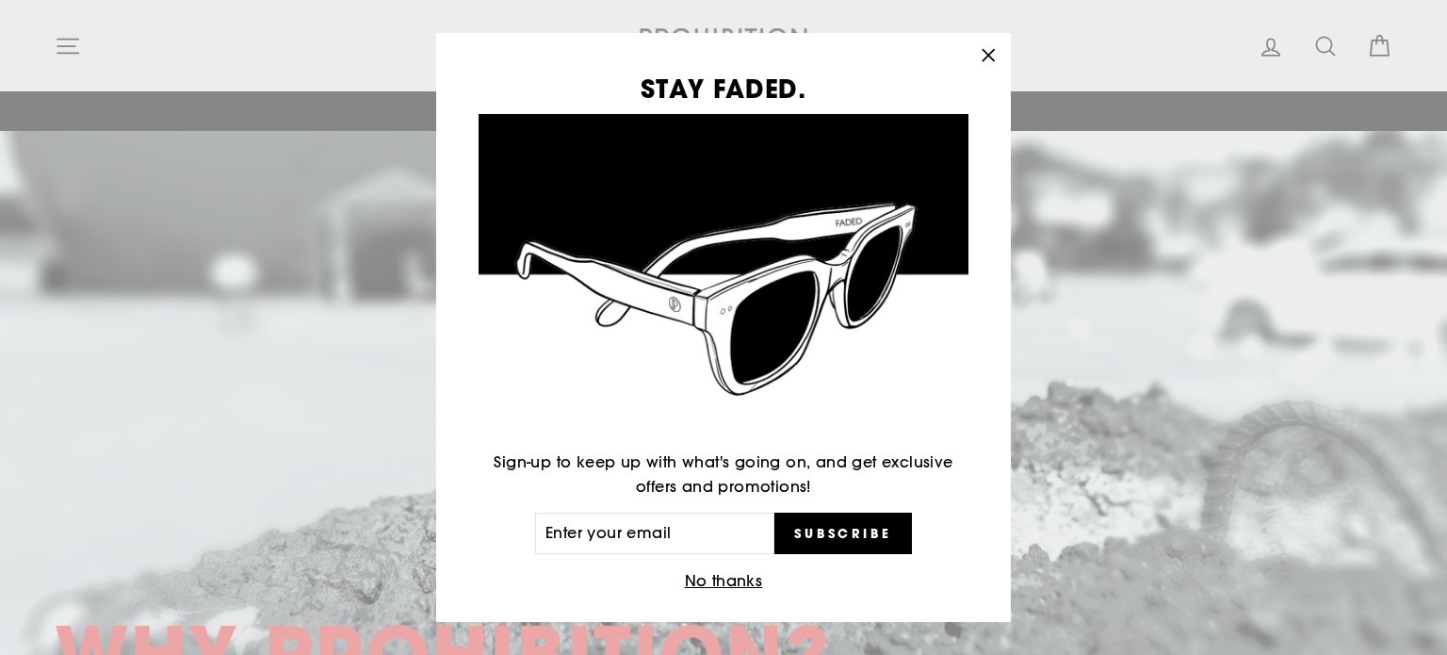
click at [994, 52] on icon "button" at bounding box center [988, 54] width 11 height 11
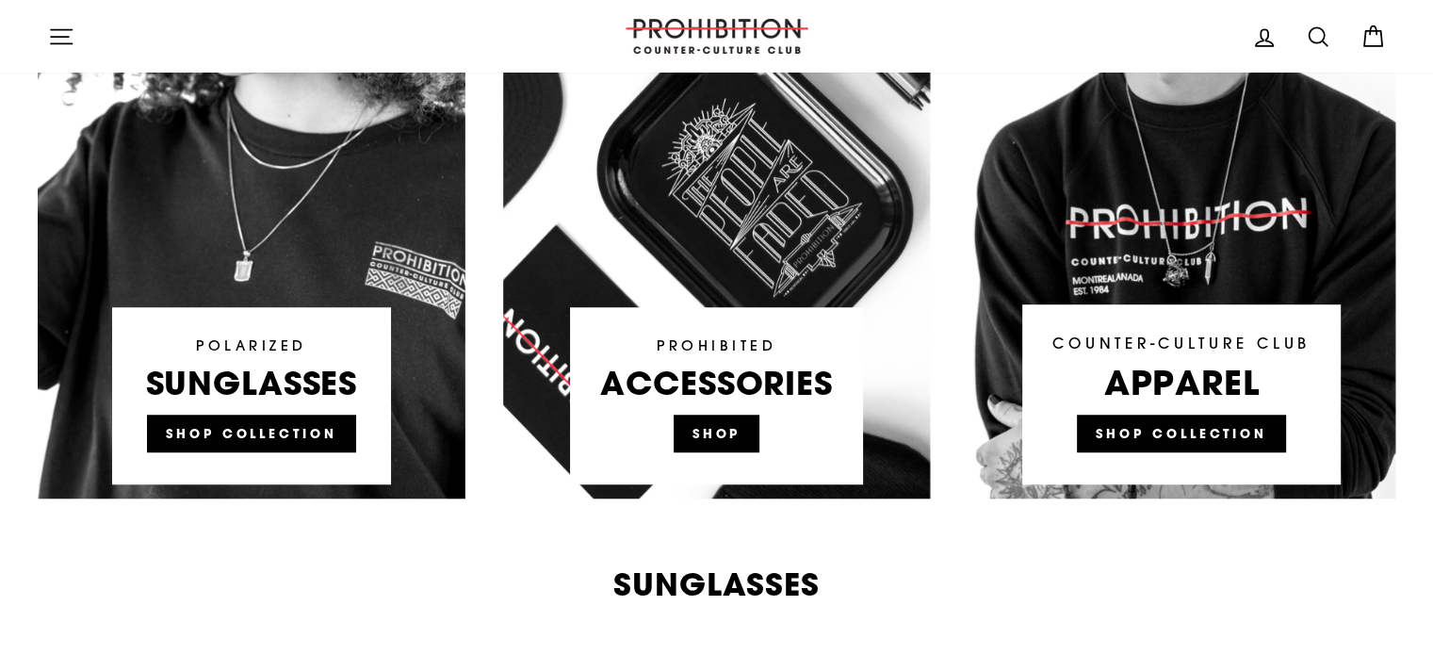
scroll to position [1319, 0]
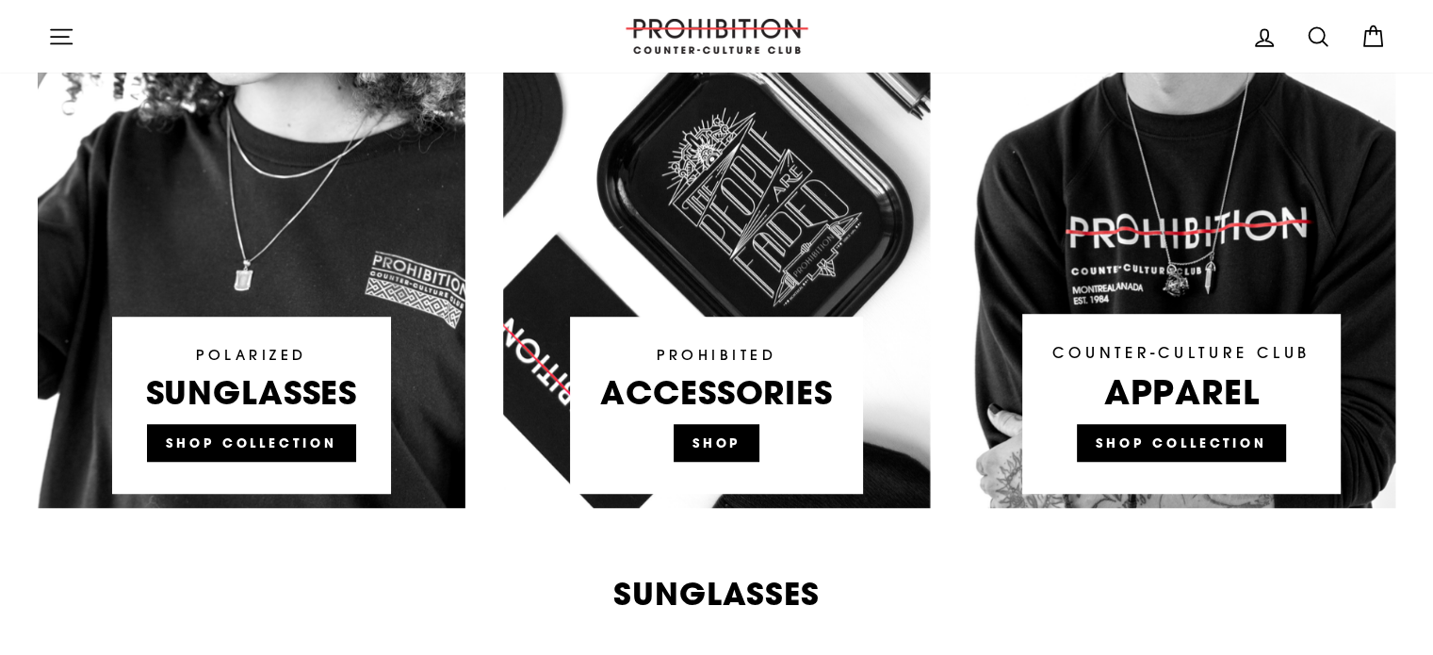
click at [724, 446] on link at bounding box center [717, 150] width 428 height 716
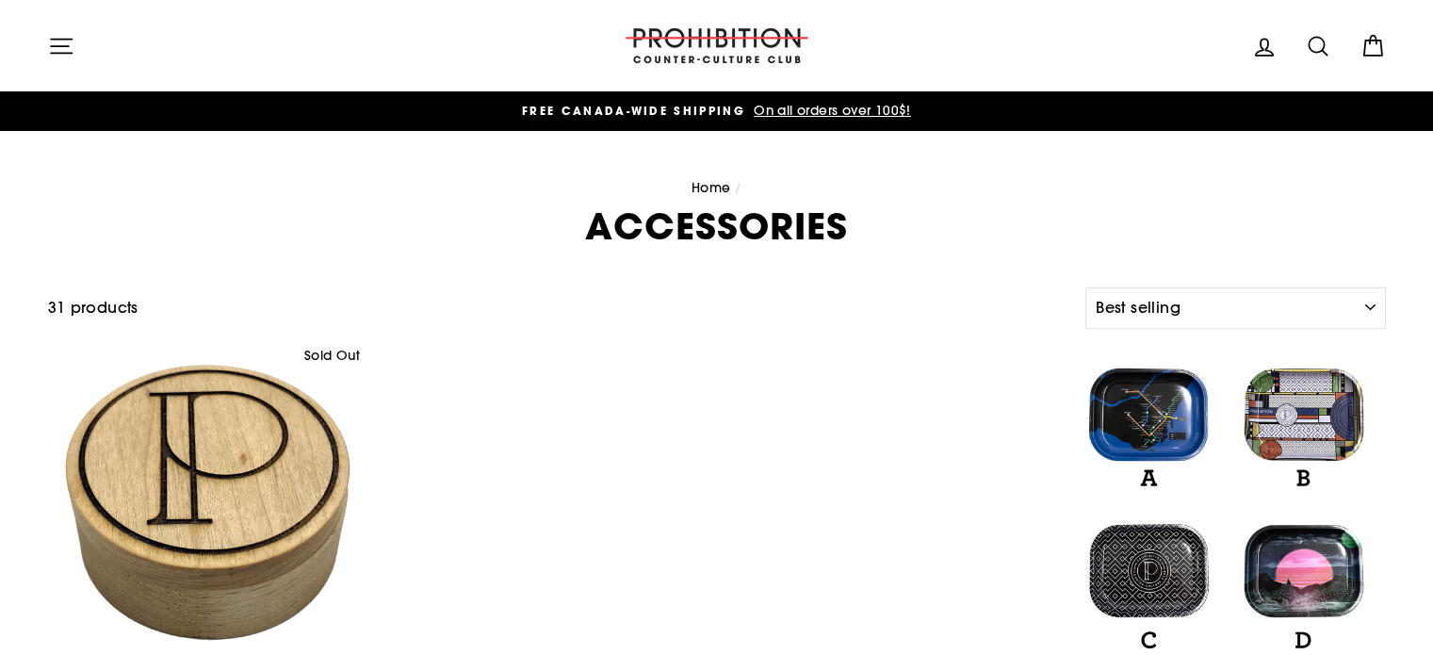
select select "best-selling"
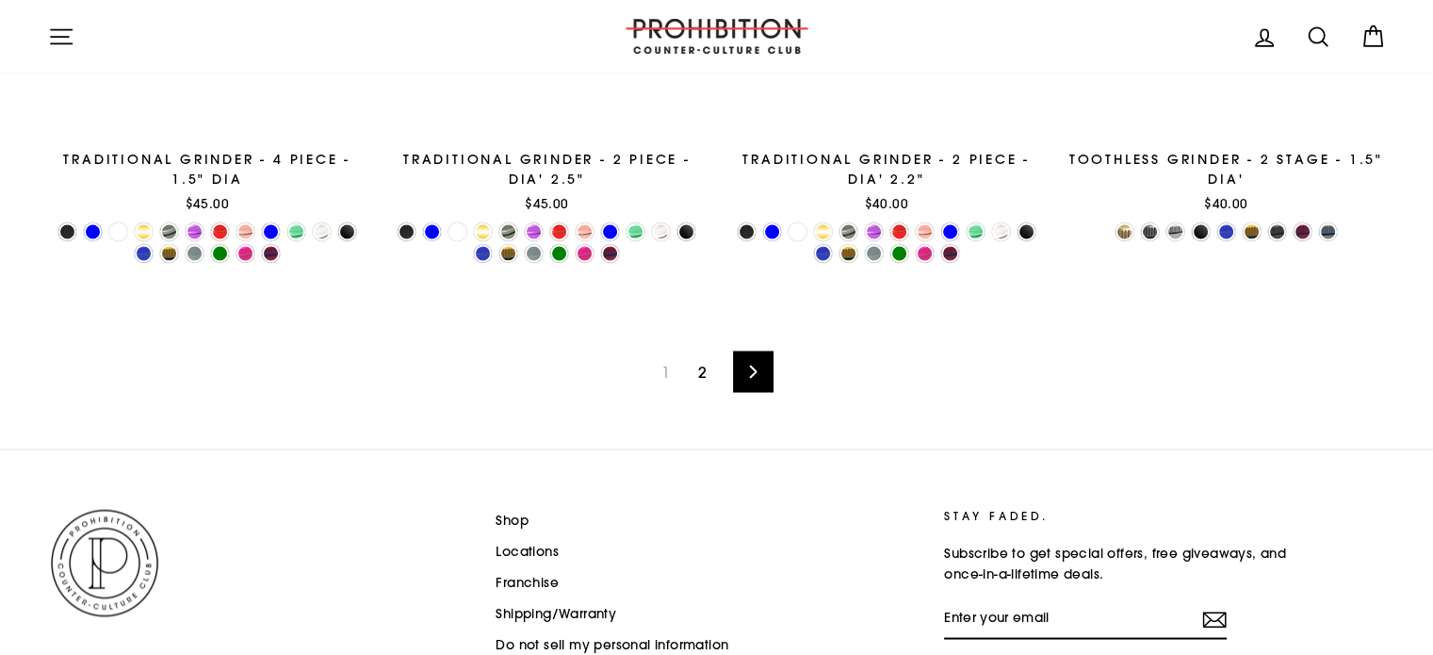
scroll to position [3093, 0]
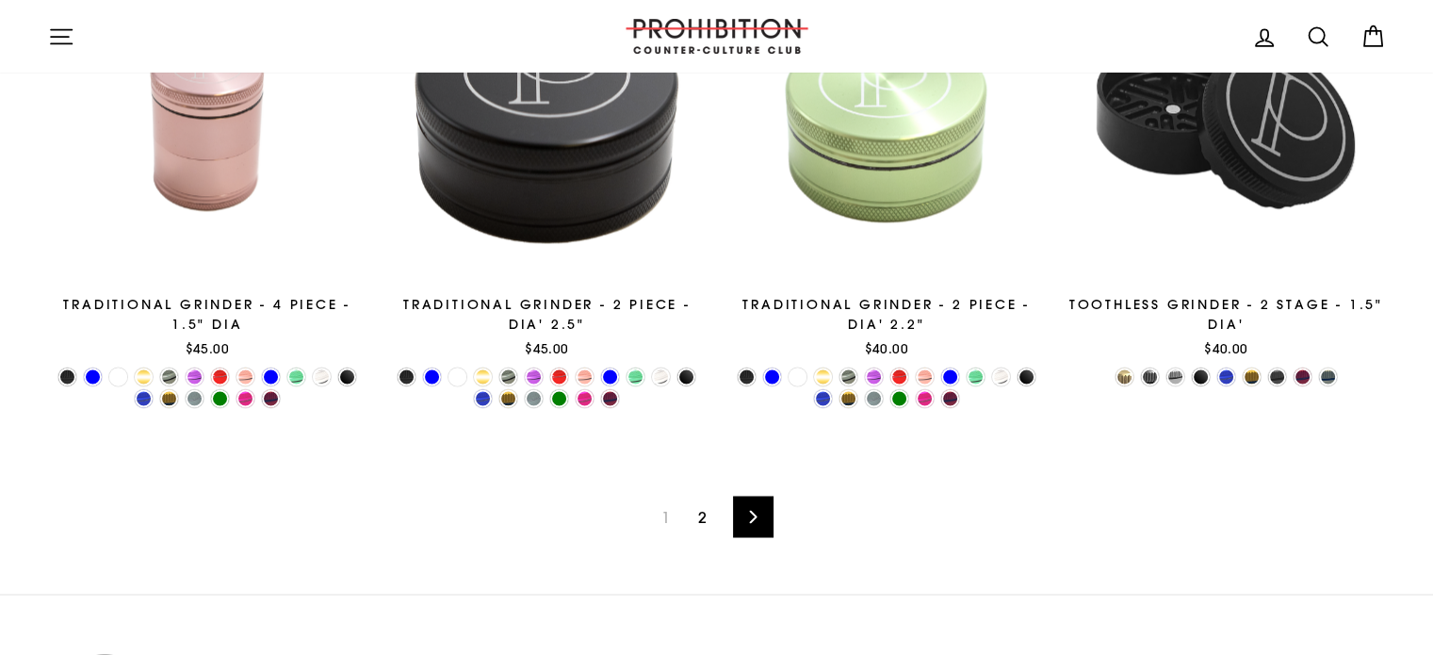
click at [759, 511] on link "Next" at bounding box center [753, 516] width 41 height 41
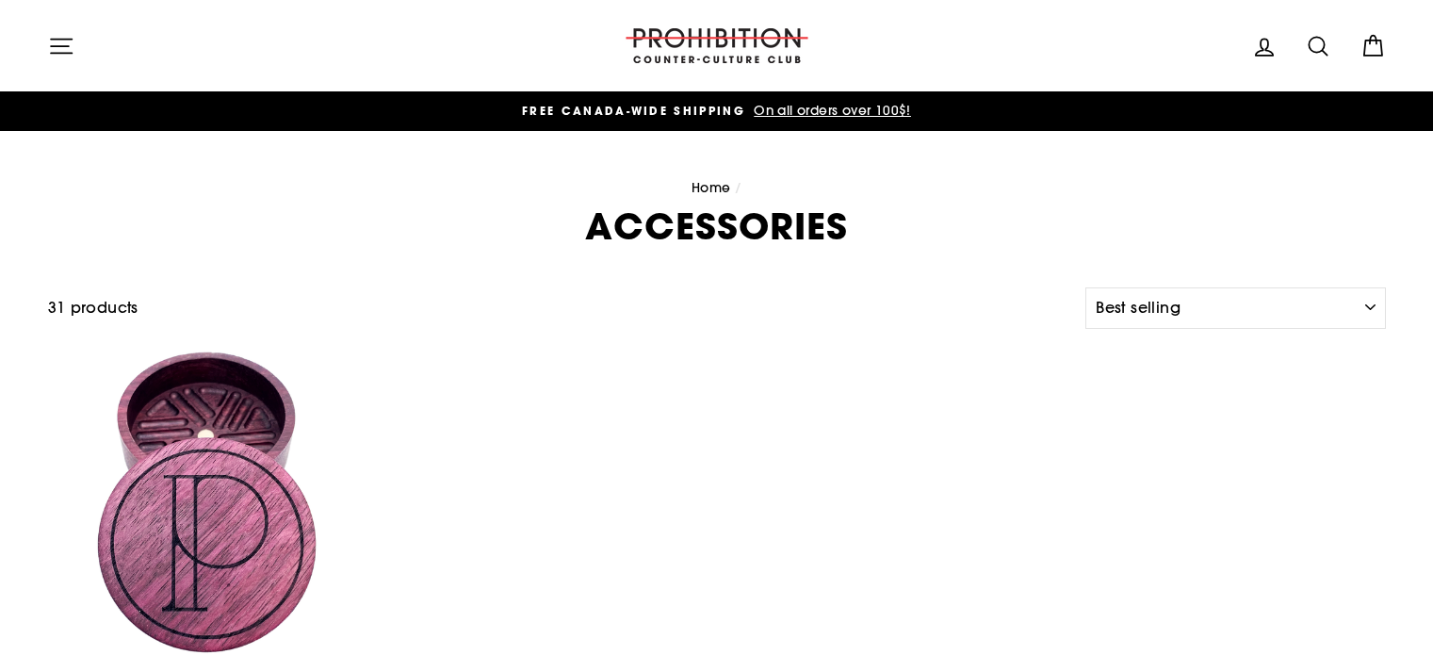
select select "best-selling"
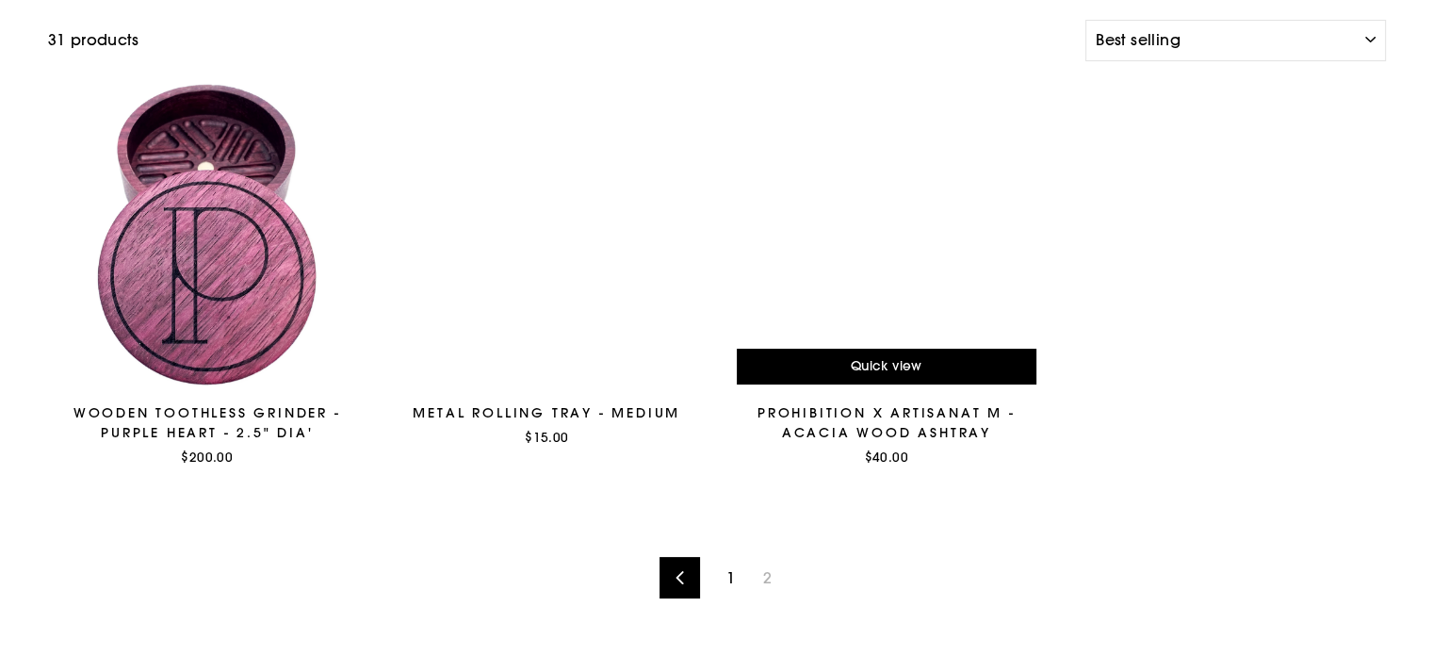
scroll to position [283, 0]
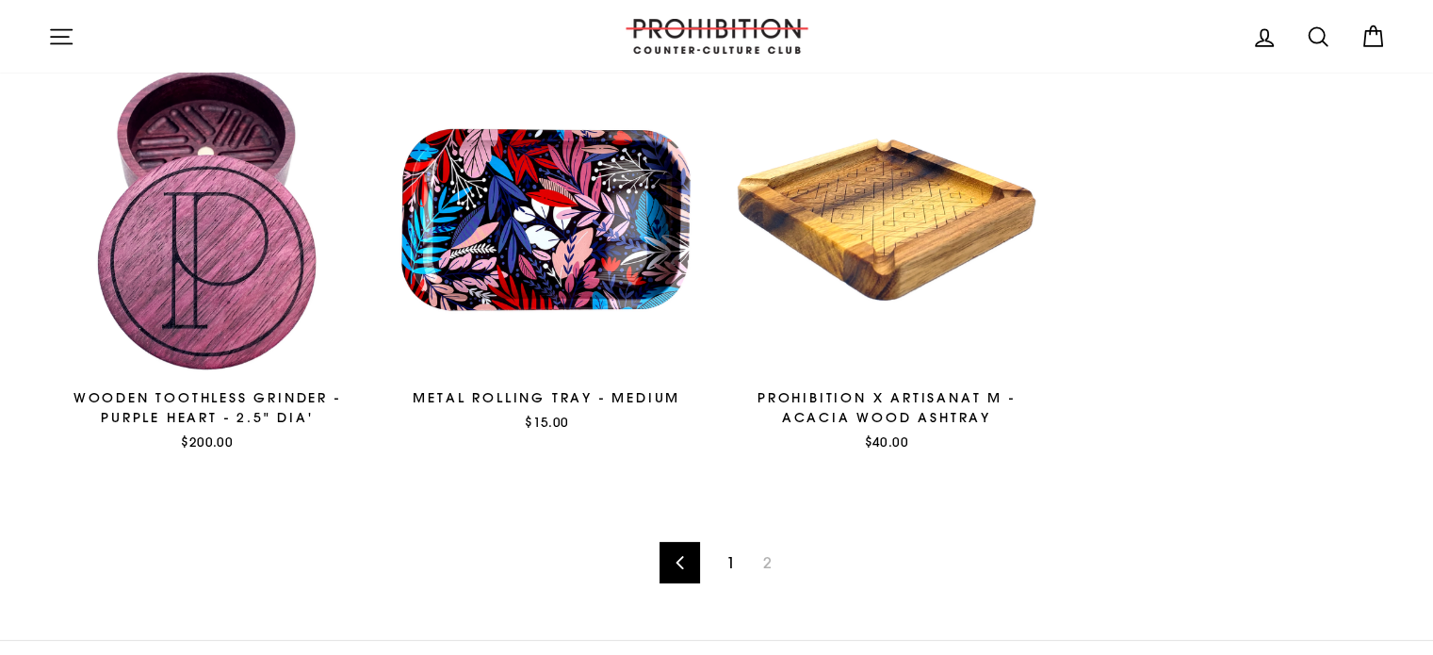
click at [673, 564] on link "Previous" at bounding box center [680, 562] width 41 height 41
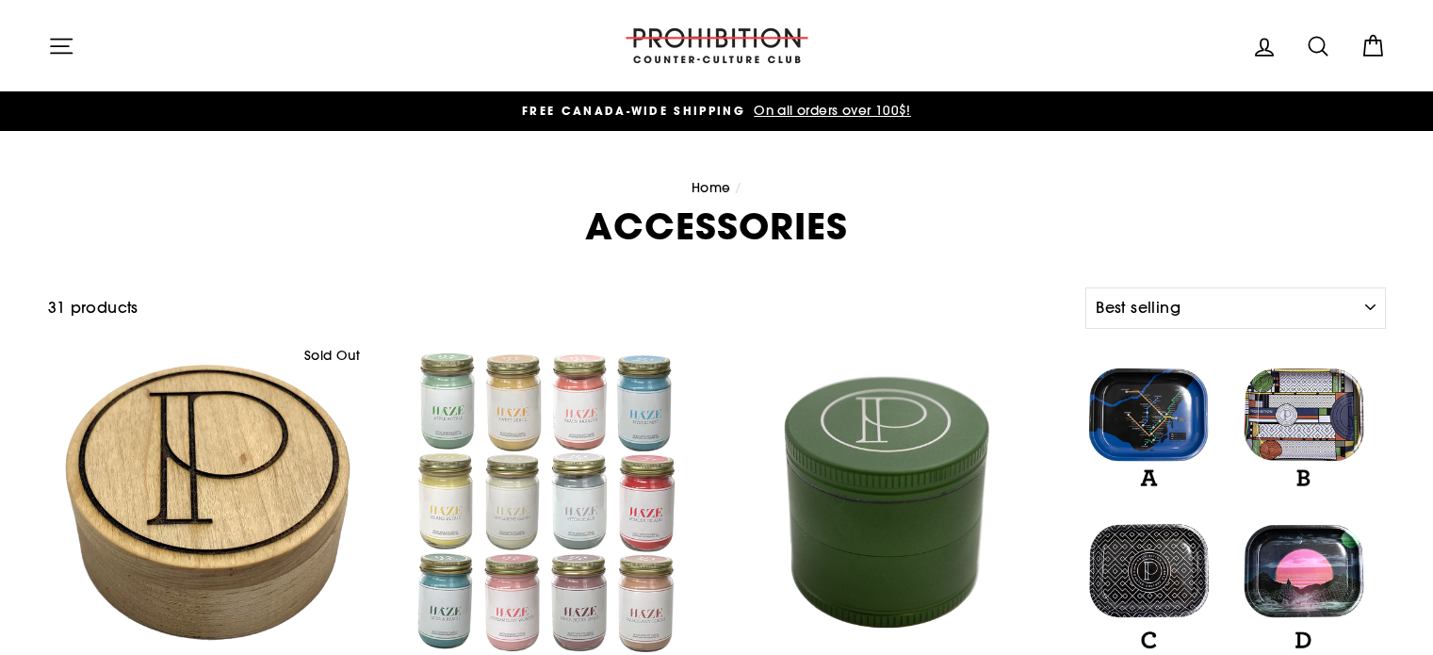
select select "best-selling"
